Goal: Navigation & Orientation: Find specific page/section

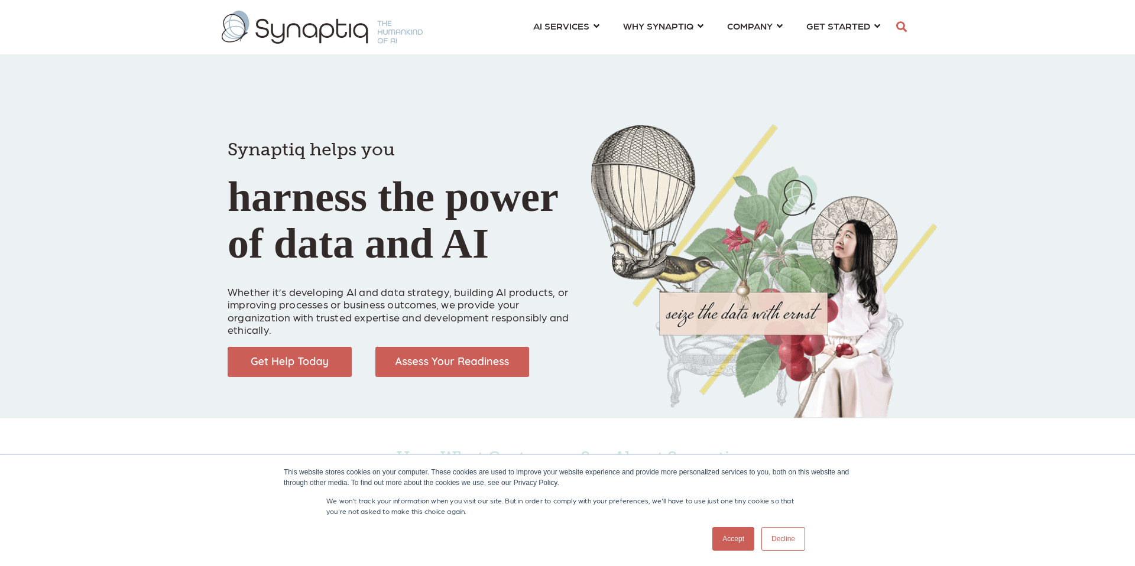
scroll to position [0, 5]
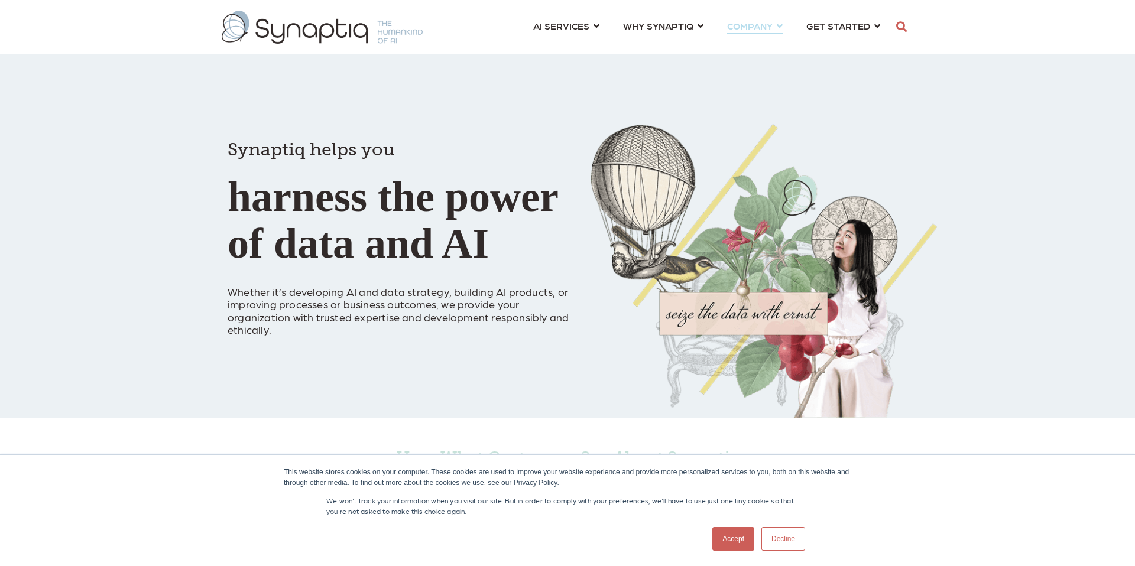
click at [780, 22] on link "COMPANY ⇲ Learn About Us Events Why We Exist How We Work How We Think Careers ⇲…" at bounding box center [755, 26] width 56 height 22
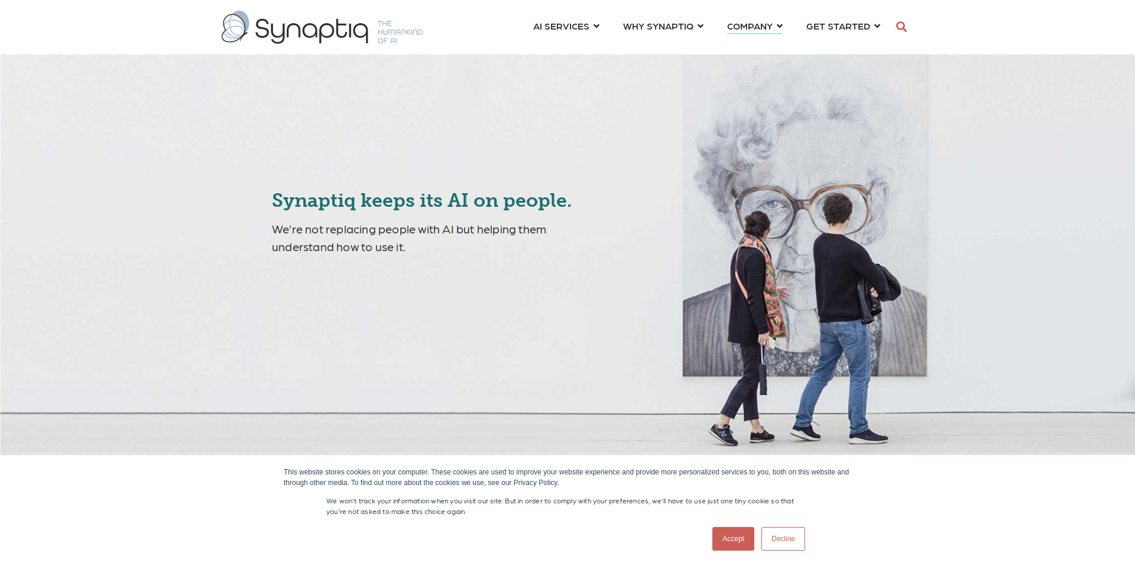
scroll to position [0, 5]
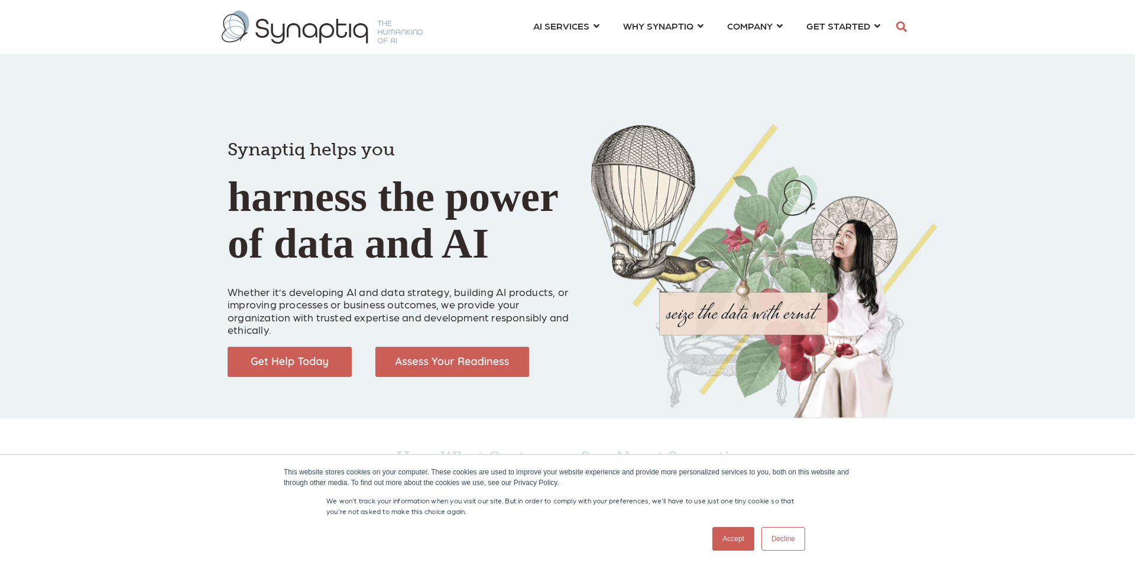
scroll to position [0, 5]
